Goal: Task Accomplishment & Management: Manage account settings

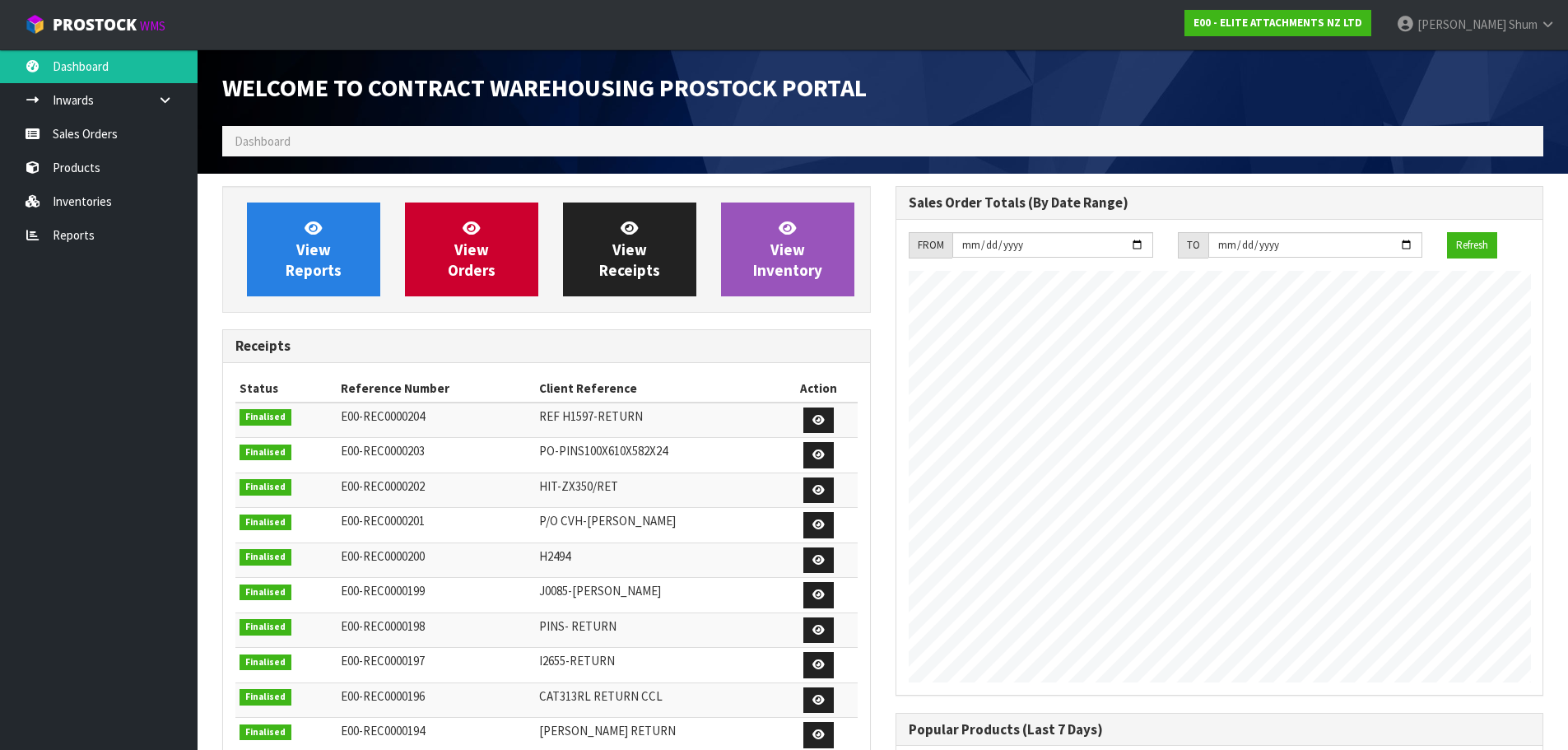
scroll to position [673, 673]
click at [64, 133] on link "Sales Orders" at bounding box center [99, 133] width 197 height 34
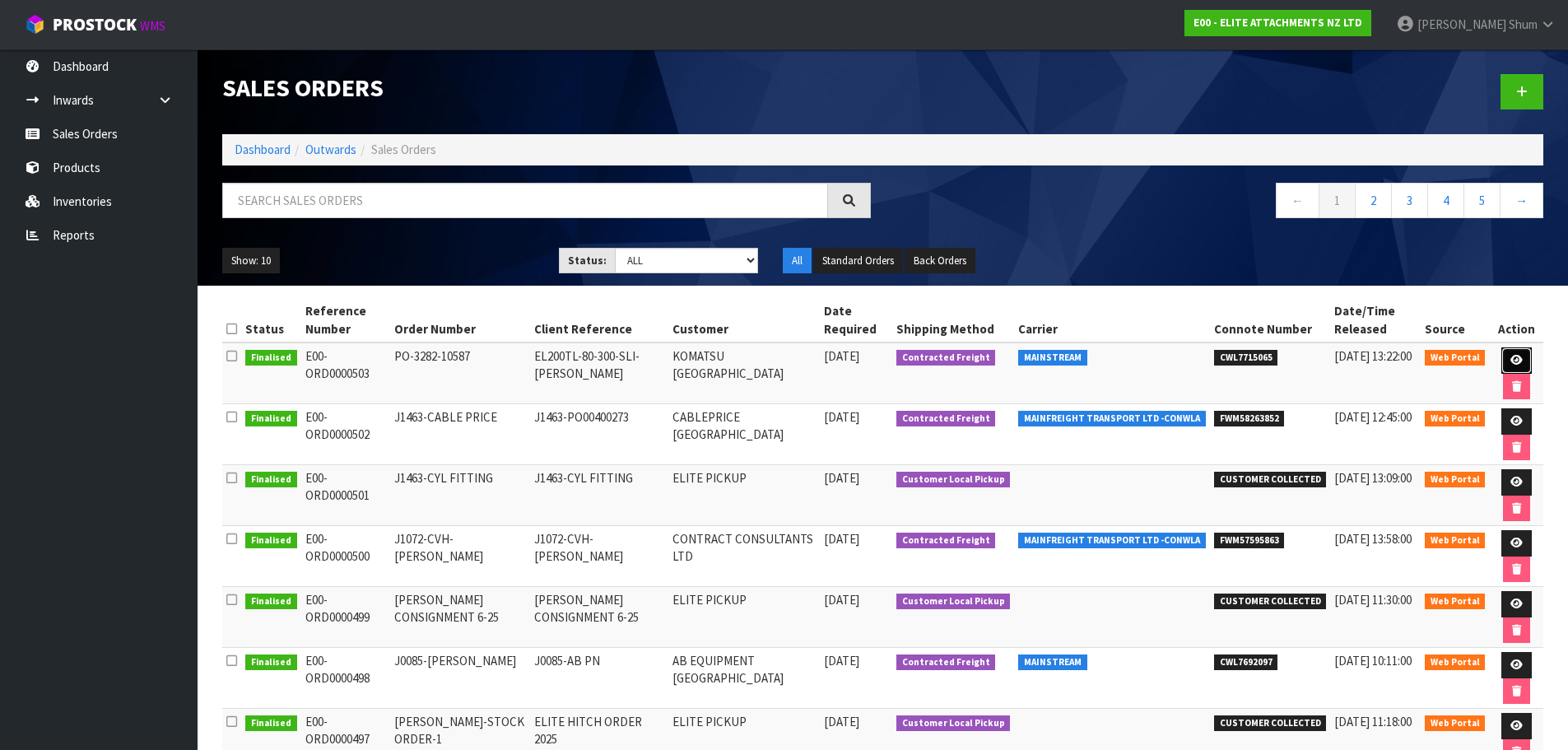
click at [1507, 353] on link at bounding box center [1517, 360] width 31 height 26
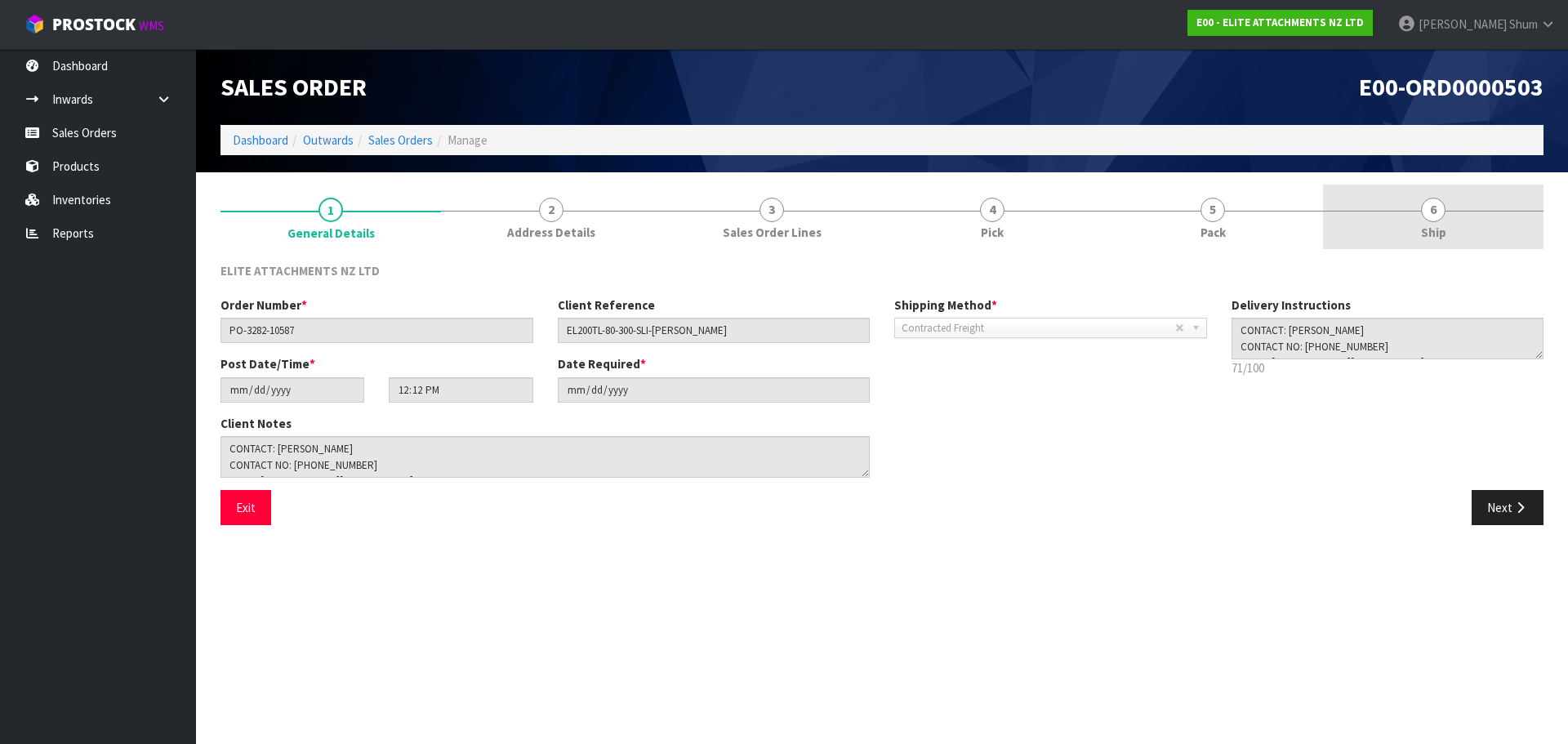
click at [1459, 226] on link "6 Ship" at bounding box center [1434, 216] width 221 height 64
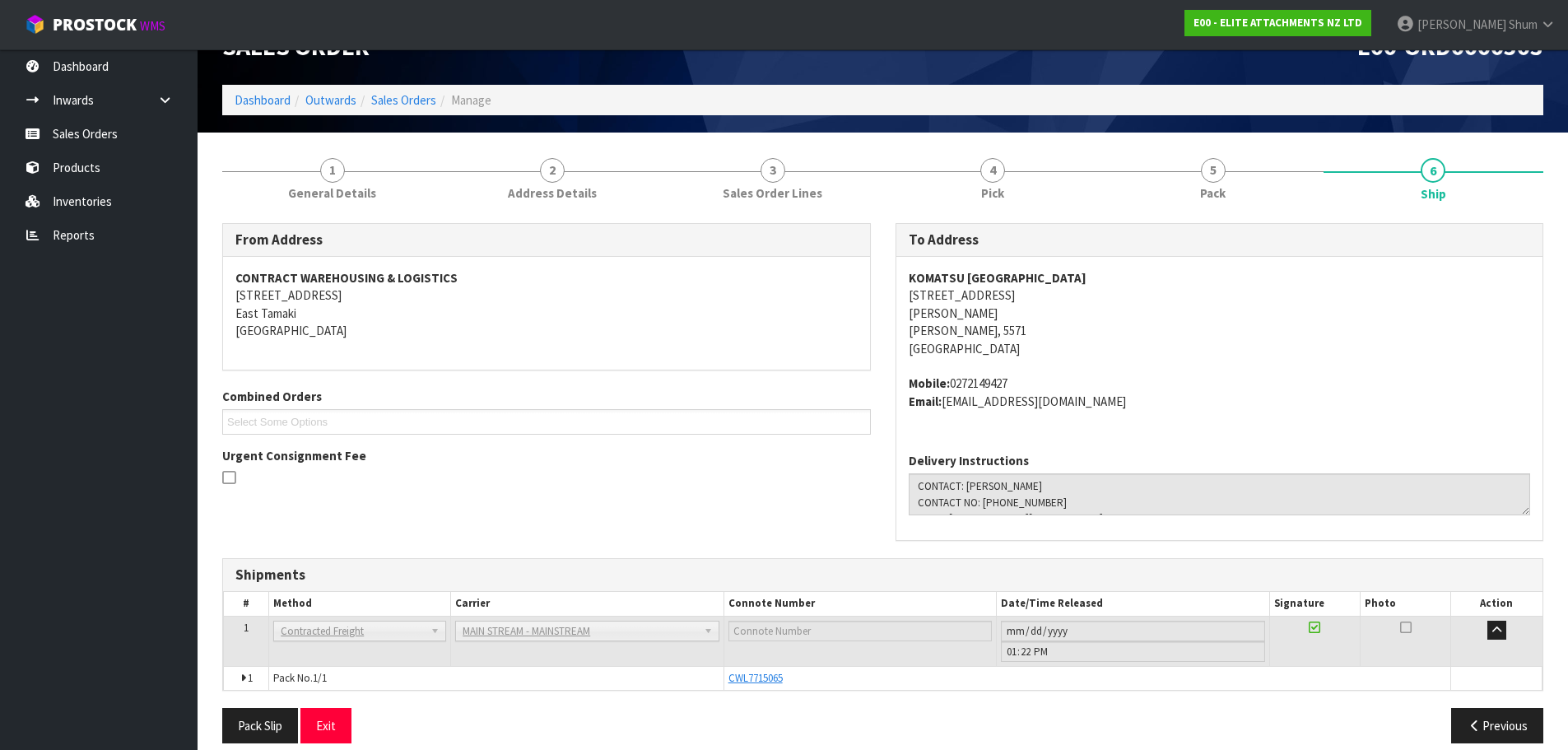
scroll to position [59, 0]
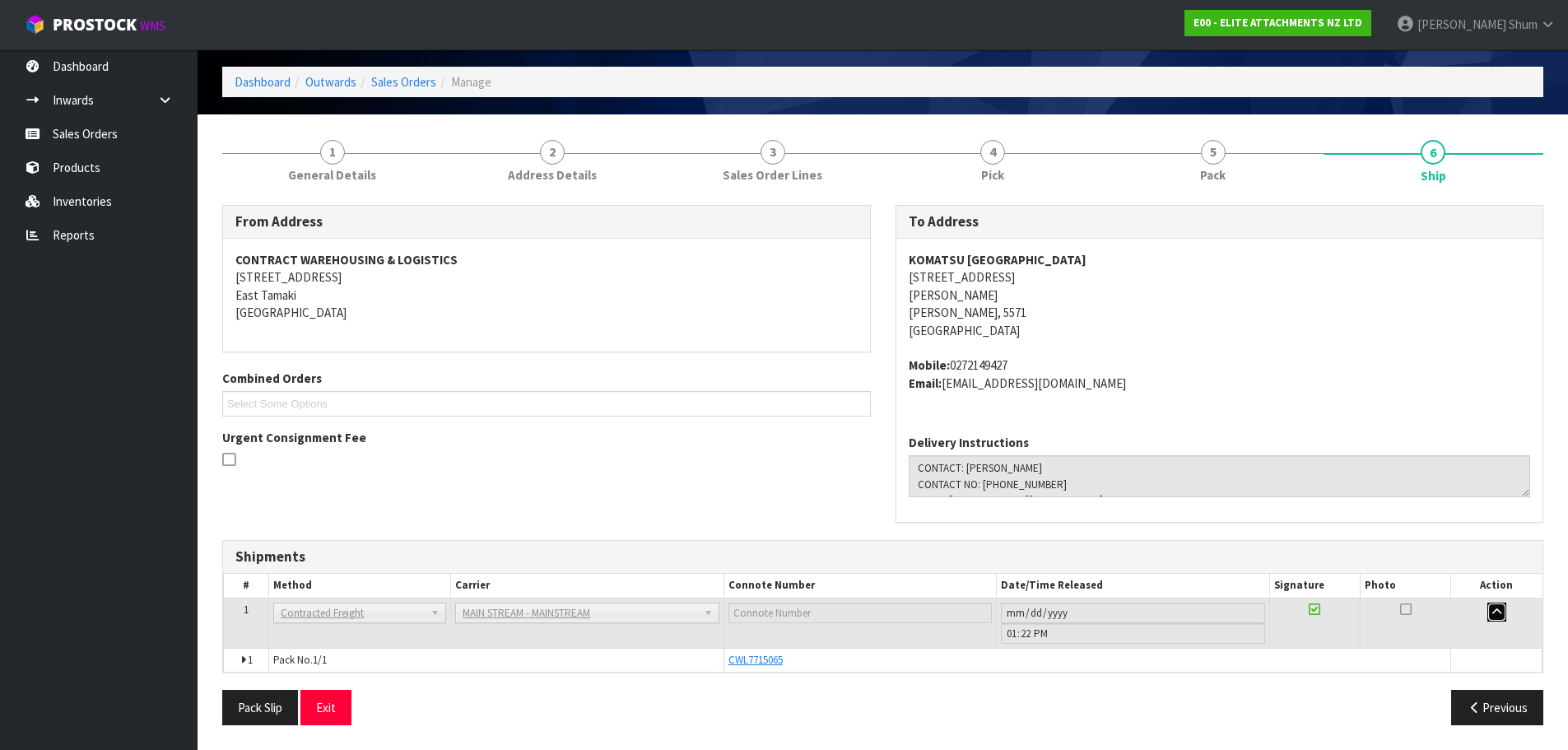
click at [1495, 613] on icon "button" at bounding box center [1496, 612] width 9 height 11
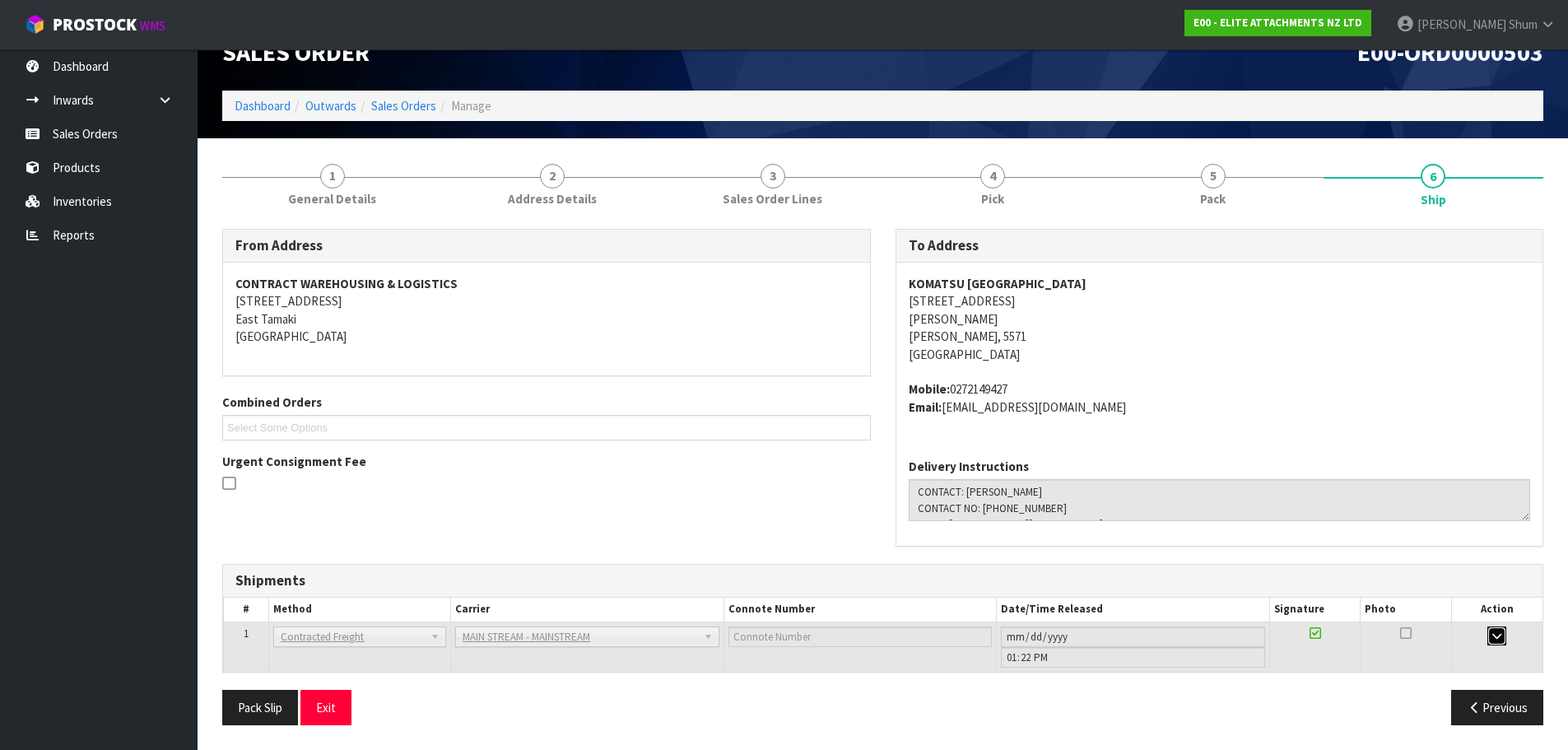
scroll to position [36, 0]
click at [72, 440] on ul "Dashboard Inwards Purchase Orders Receipts Sales Orders Products Inventories Re…" at bounding box center [99, 399] width 197 height 701
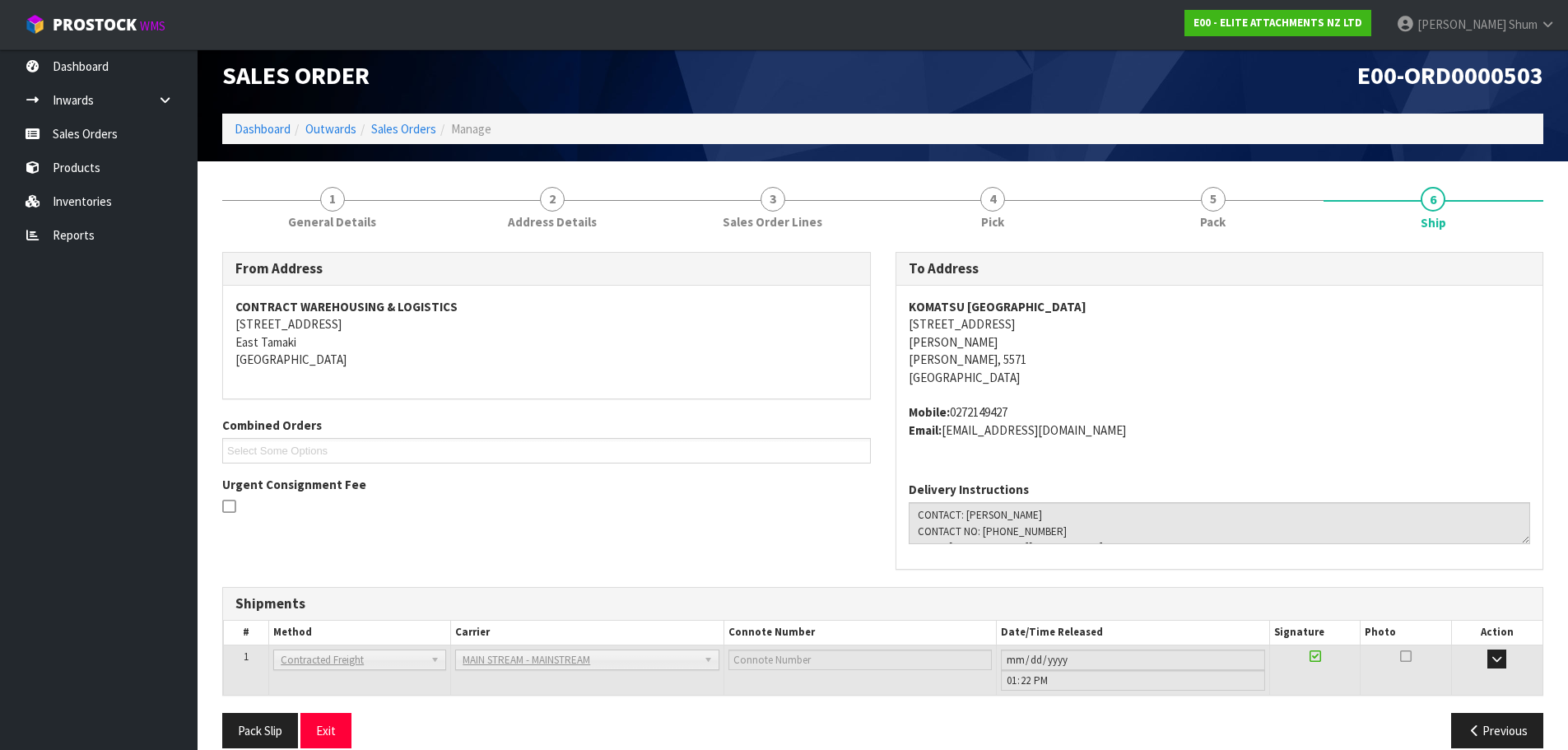
scroll to position [0, 0]
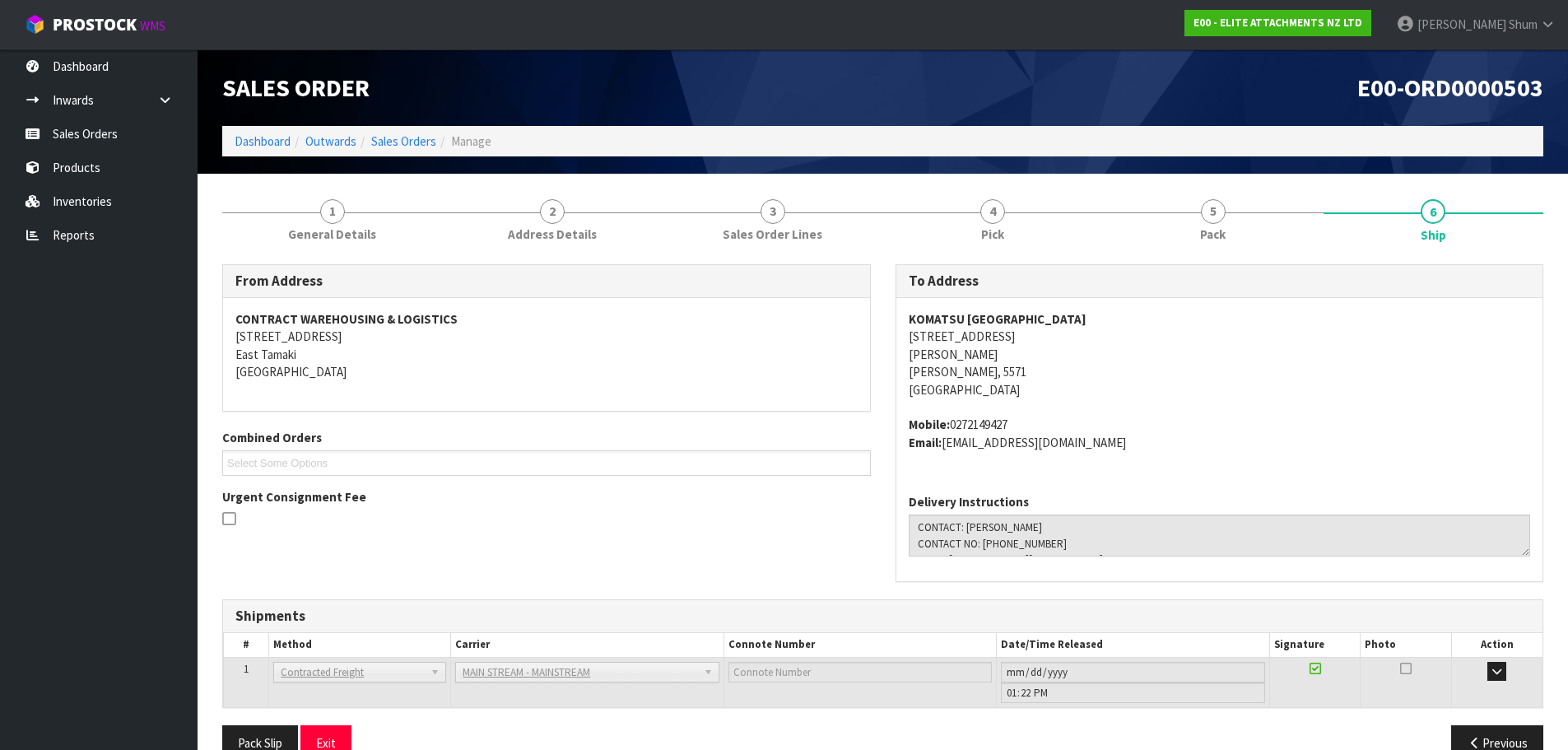
click at [263, 531] on div "From Address CONTRACT WAREHOUSING & LOGISTICS [STREET_ADDRESS] Combined Orders …" at bounding box center [546, 403] width 674 height 278
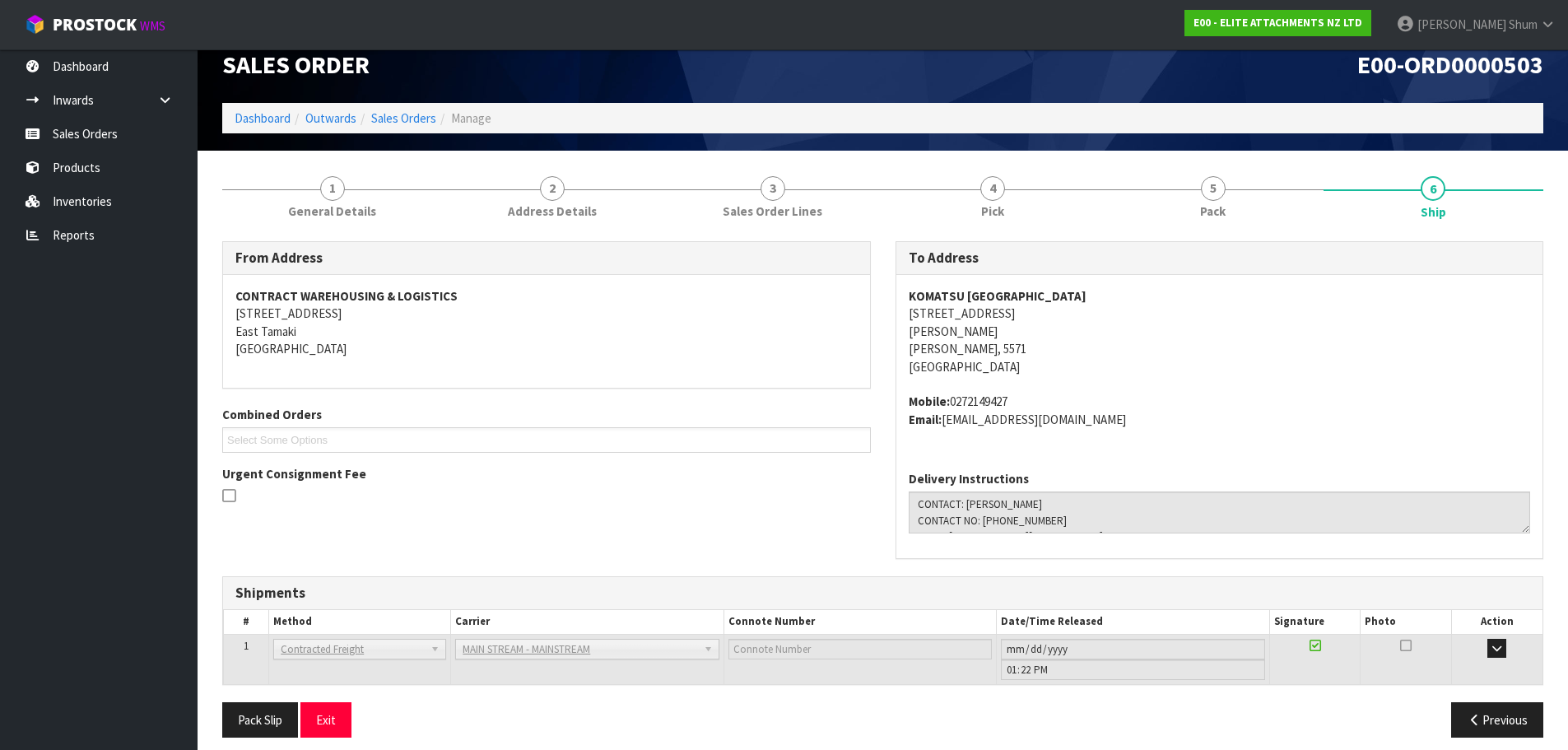
scroll to position [36, 0]
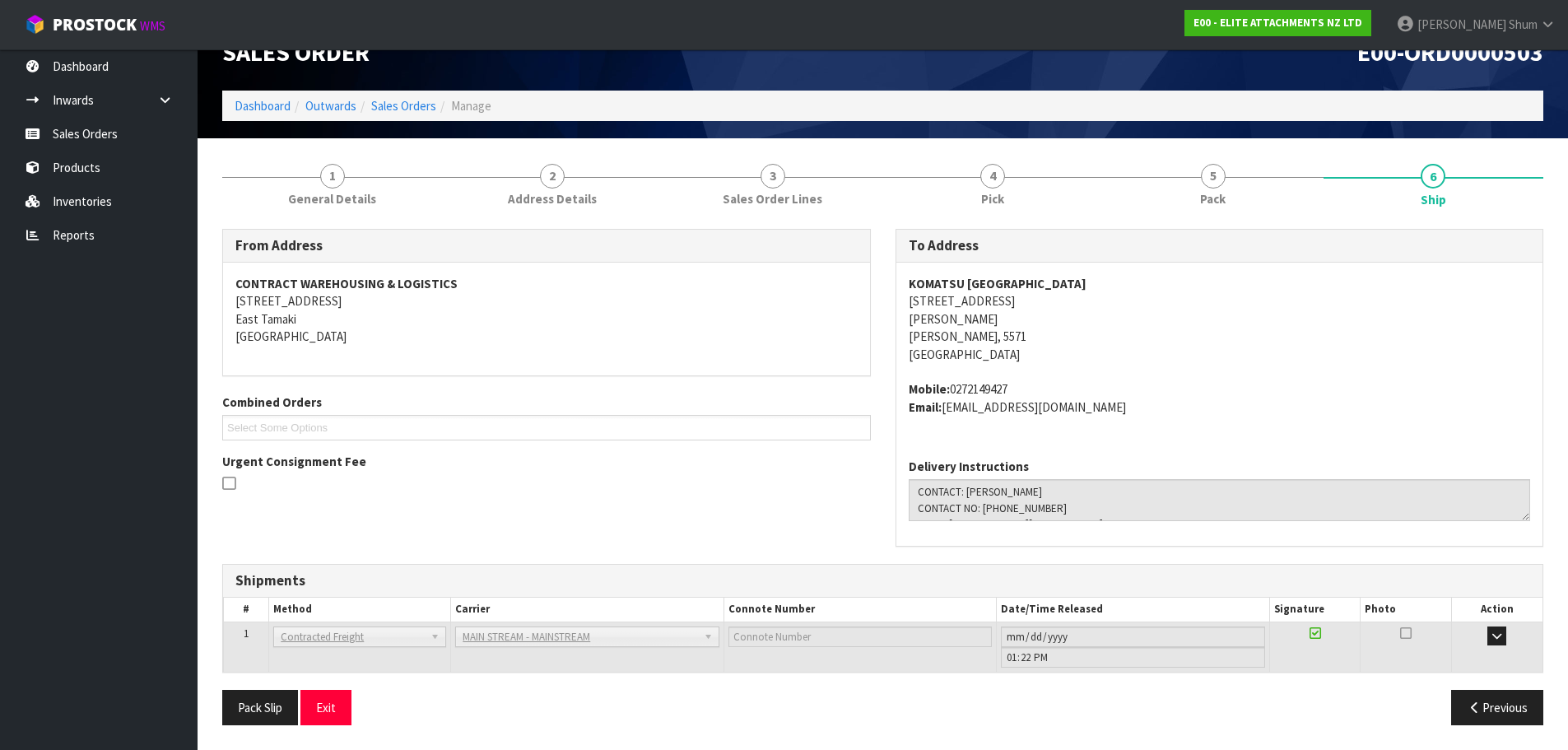
click at [291, 463] on label "Urgent Consignment Fee" at bounding box center [294, 461] width 144 height 17
click at [291, 462] on label "Urgent Consignment Fee" at bounding box center [294, 461] width 144 height 17
click at [274, 403] on label "Combined Orders" at bounding box center [272, 402] width 100 height 17
click at [274, 402] on label "Combined Orders" at bounding box center [272, 402] width 100 height 17
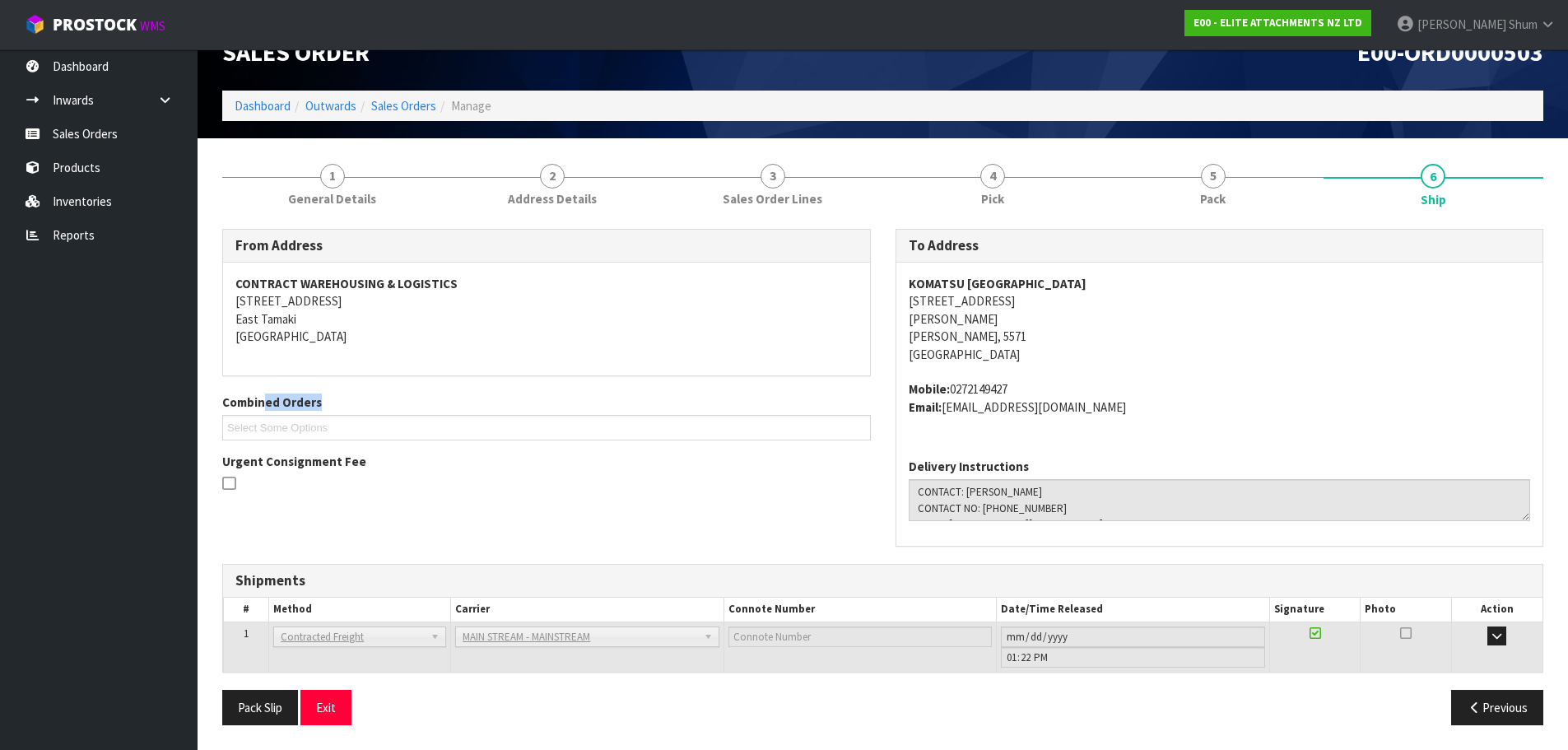
click at [274, 402] on label "Combined Orders" at bounding box center [272, 402] width 100 height 17
click at [274, 403] on label "Combined Orders" at bounding box center [272, 402] width 100 height 17
click at [278, 461] on label "Urgent Consignment Fee" at bounding box center [294, 461] width 144 height 17
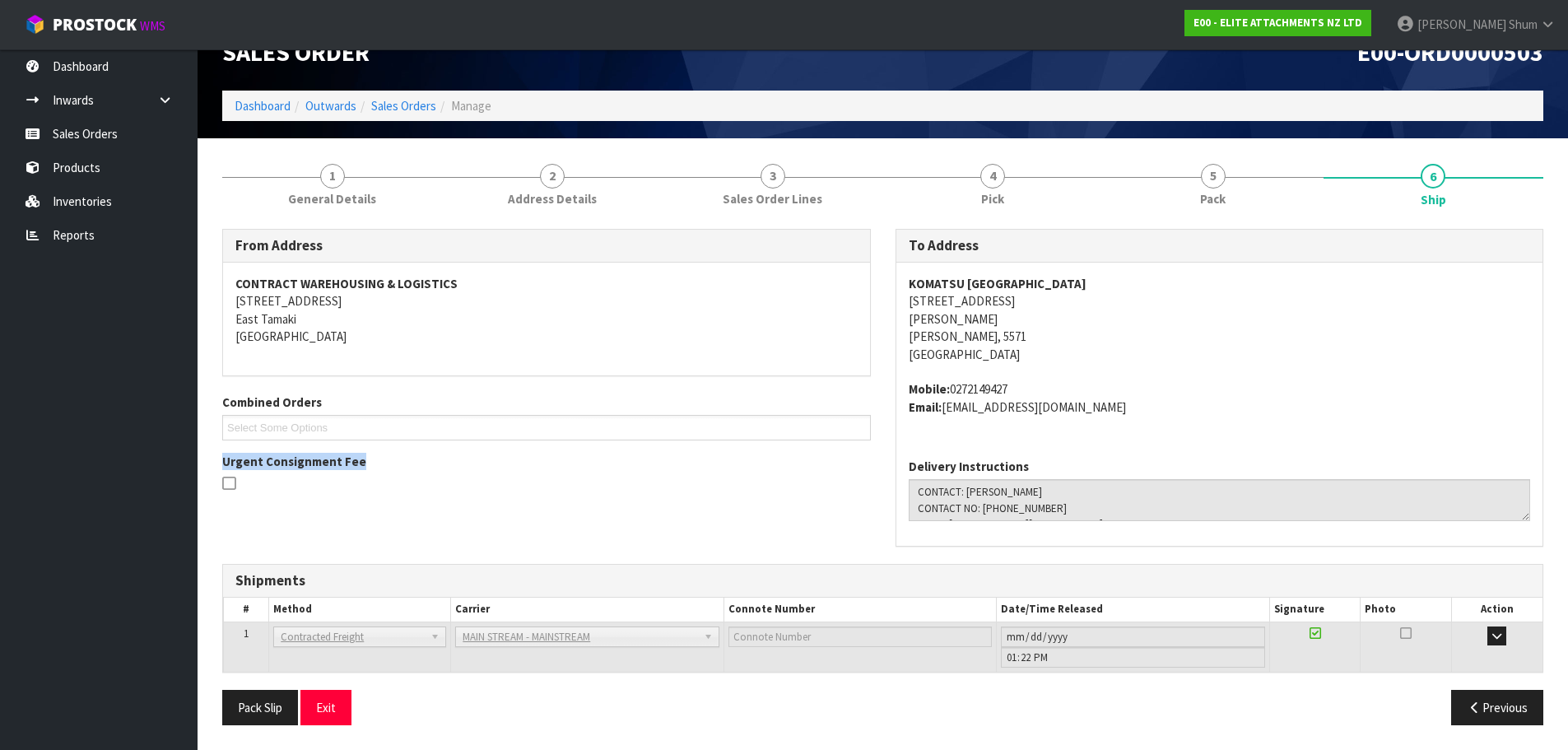
click at [278, 461] on label "Urgent Consignment Fee" at bounding box center [294, 461] width 144 height 17
click at [278, 462] on label "Urgent Consignment Fee" at bounding box center [294, 461] width 144 height 17
click at [286, 461] on label "Urgent Consignment Fee" at bounding box center [294, 461] width 144 height 17
